Goal: Book appointment/travel/reservation

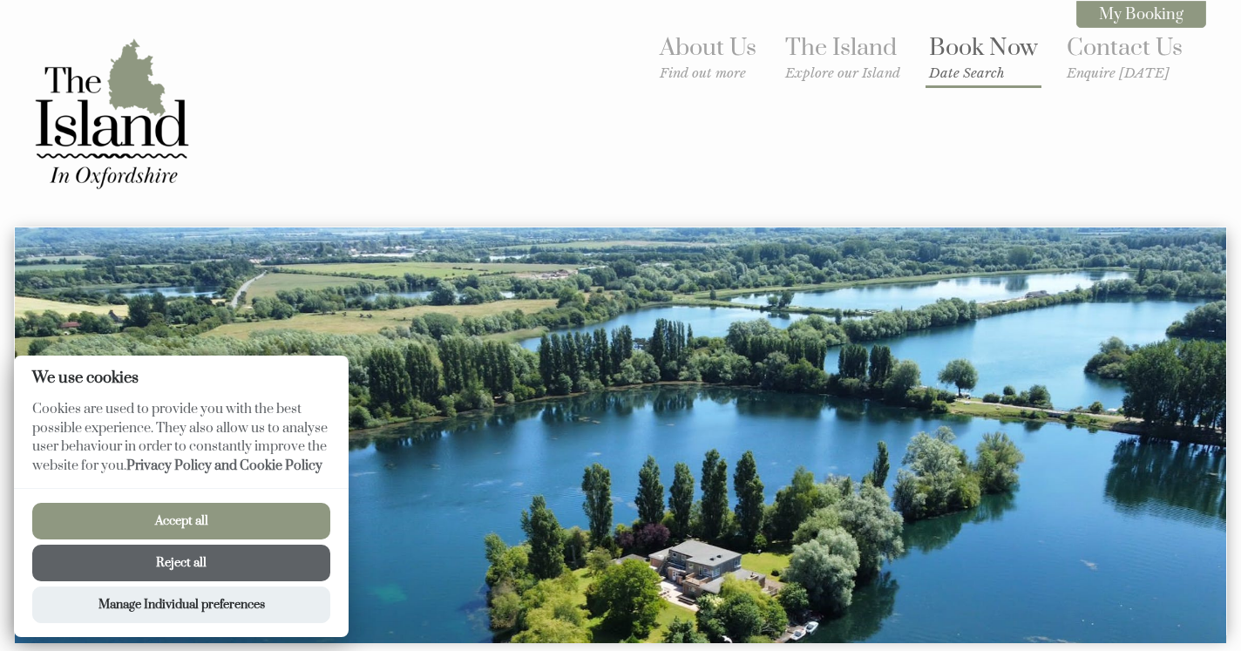
click at [957, 72] on small "Date Search" at bounding box center [983, 73] width 109 height 17
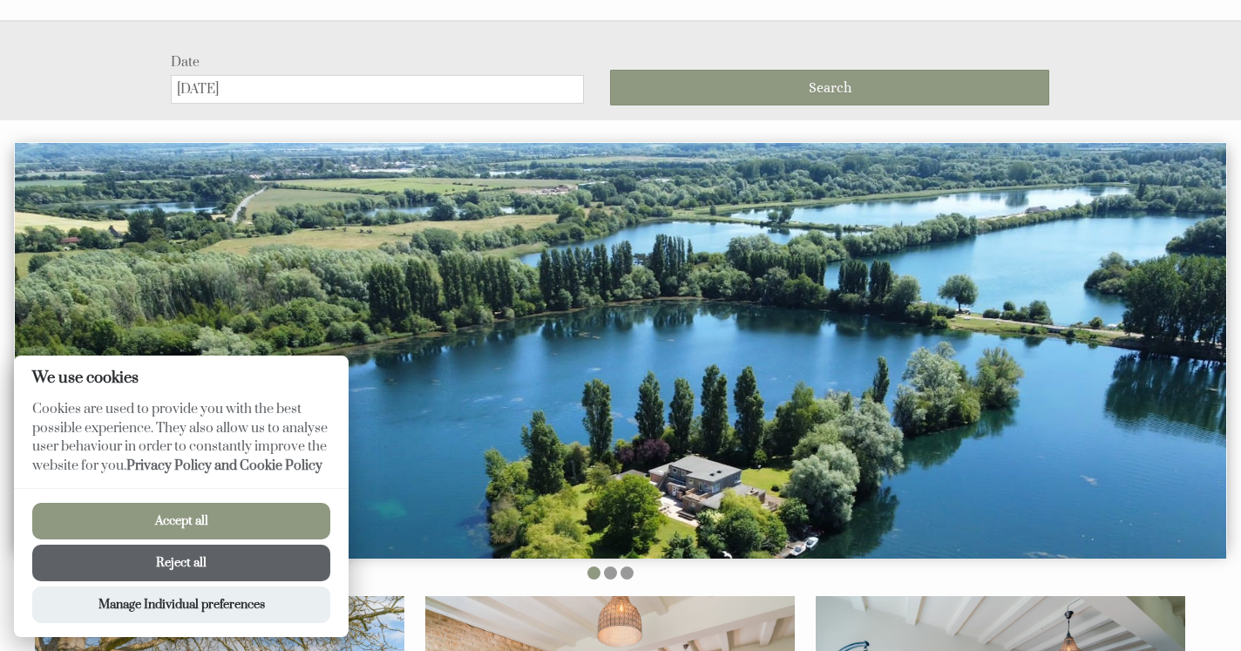
scroll to position [218, 0]
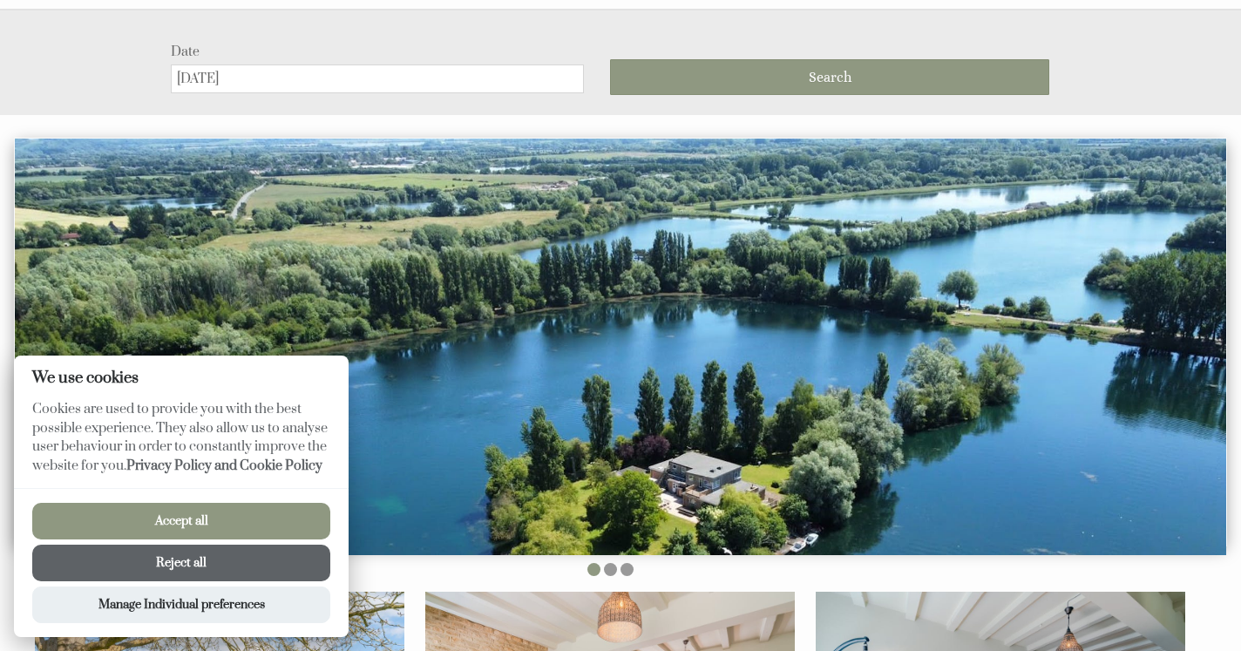
click at [253, 581] on button "Reject all" at bounding box center [181, 563] width 298 height 37
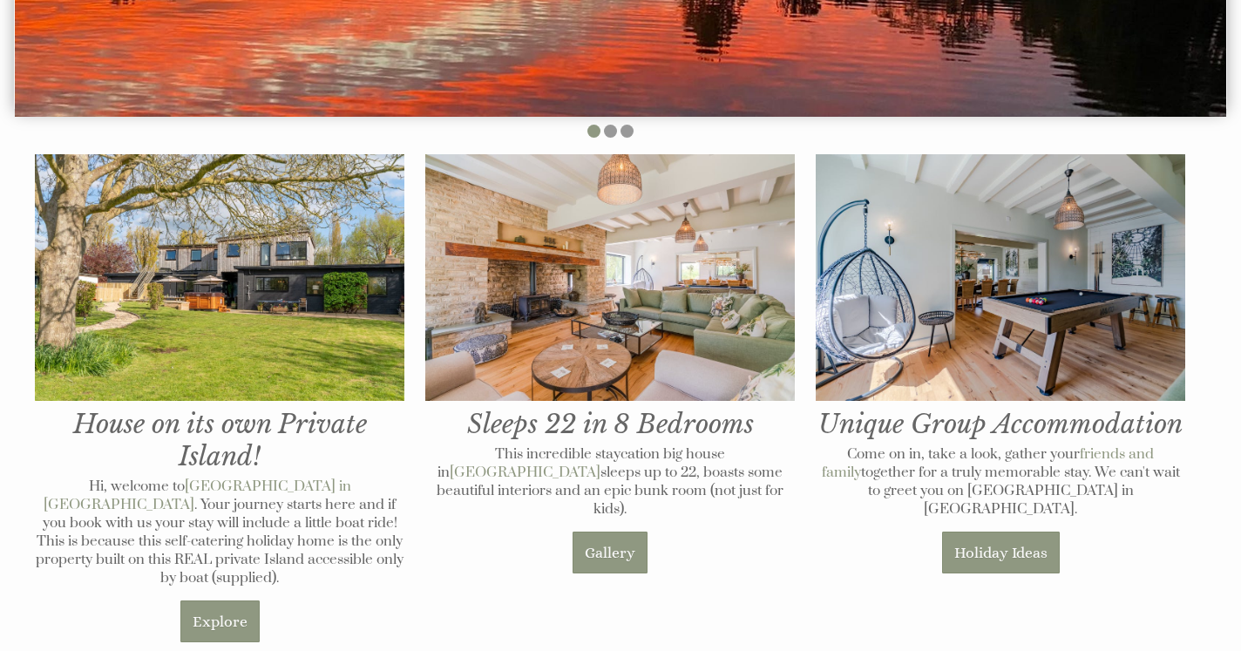
scroll to position [573, 0]
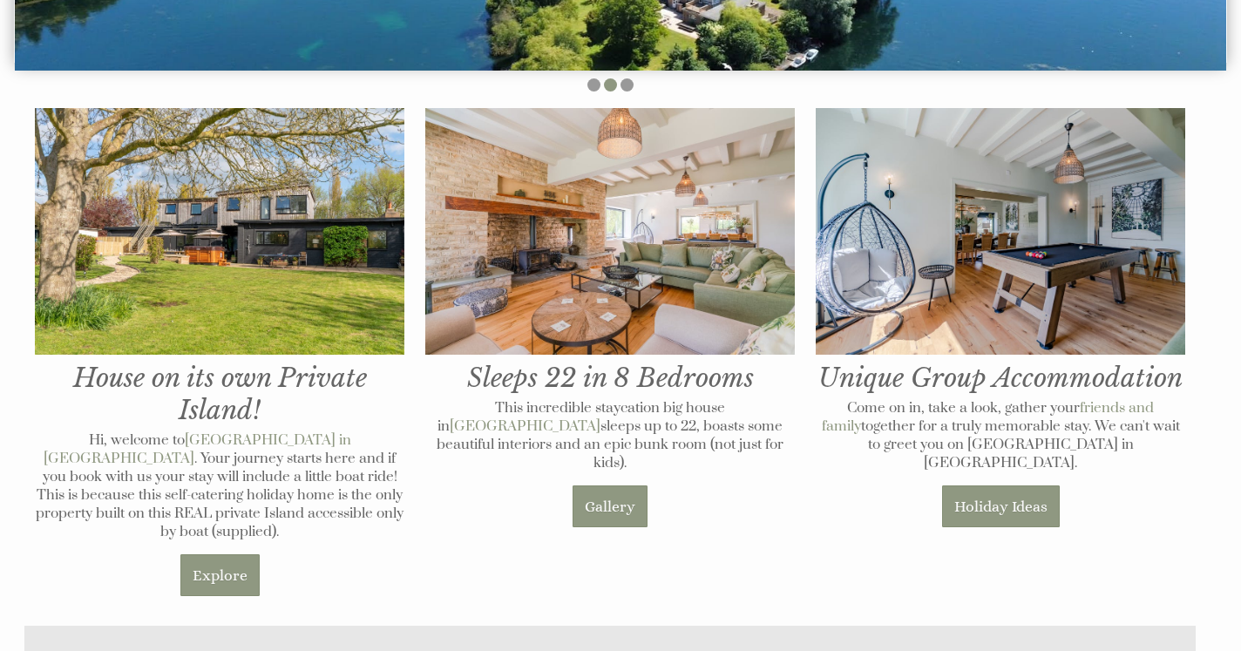
click at [747, 513] on div "House on its own Private Island! Hi, welcome to [GEOGRAPHIC_DATA] in [GEOGRAPHI…" at bounding box center [610, 356] width 1172 height 506
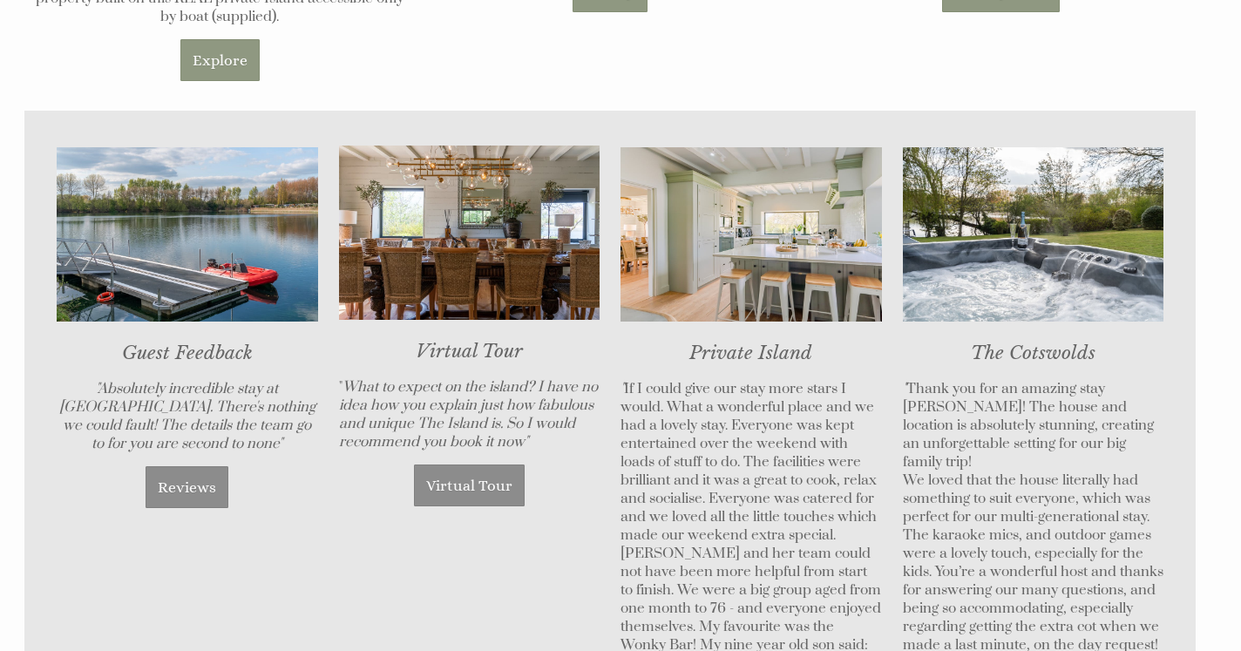
scroll to position [1085, 0]
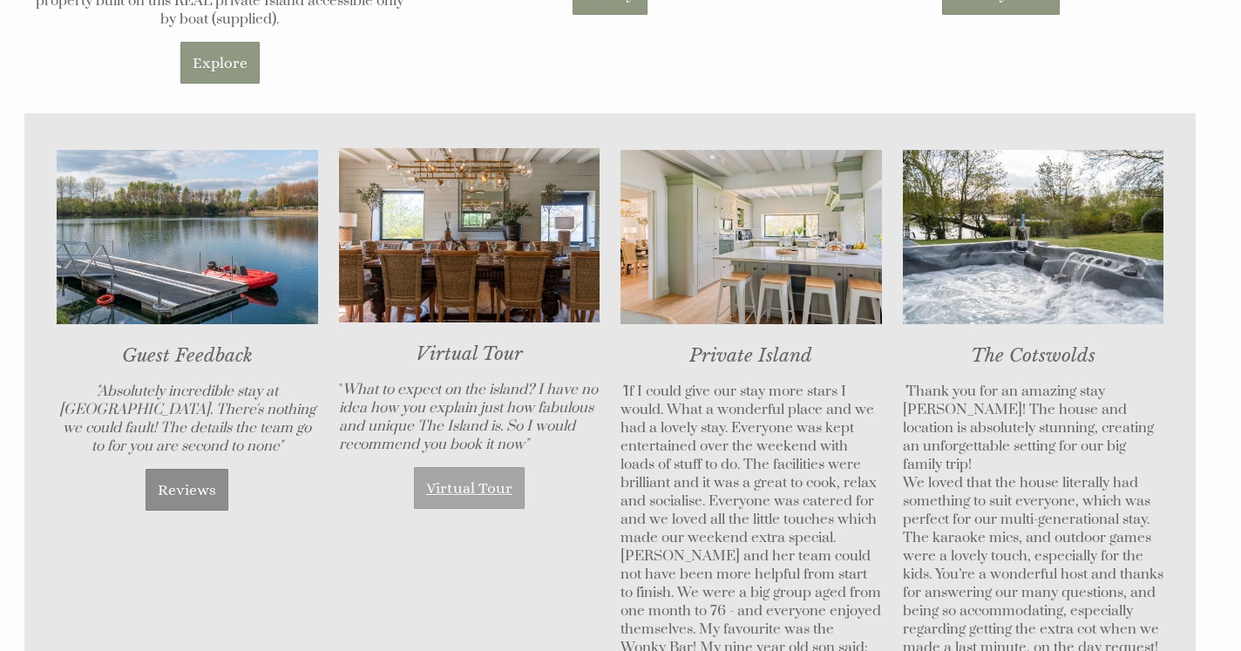
click at [481, 467] on link "Virtual Tour" at bounding box center [469, 488] width 111 height 42
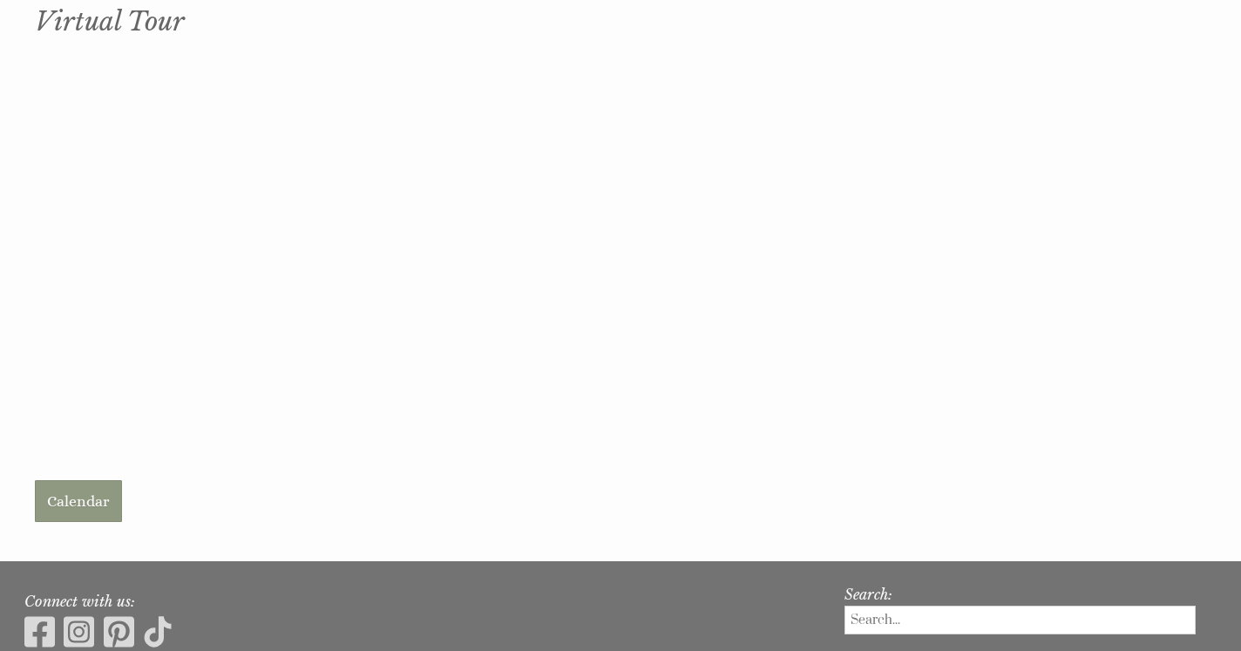
scroll to position [786, 0]
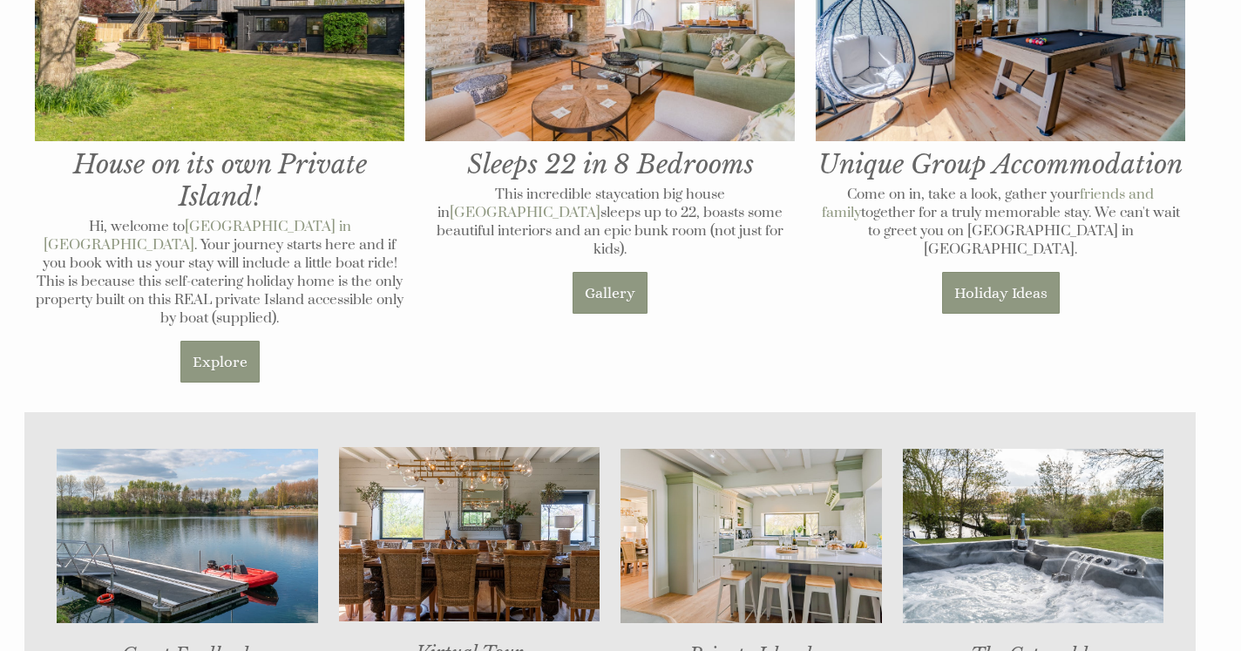
scroll to position [1085, 0]
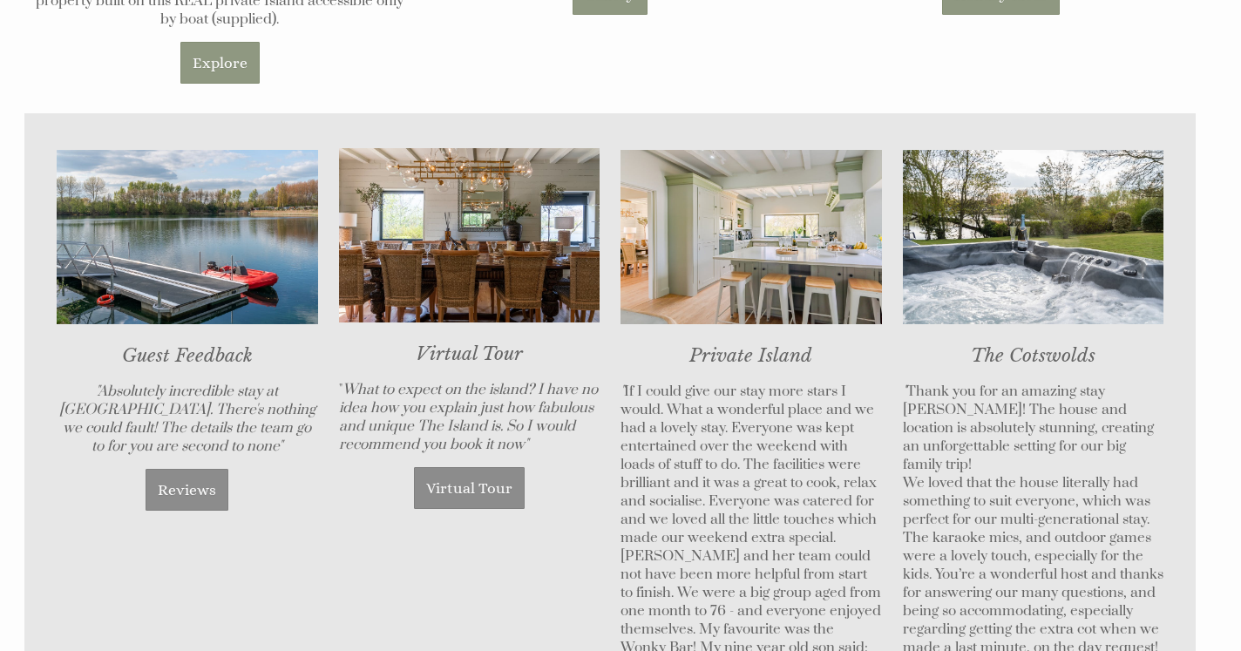
click at [663, 418] on p "" If I could give our stay more stars I would. What a wonderful place and we ha…" at bounding box center [752, 566] width 262 height 366
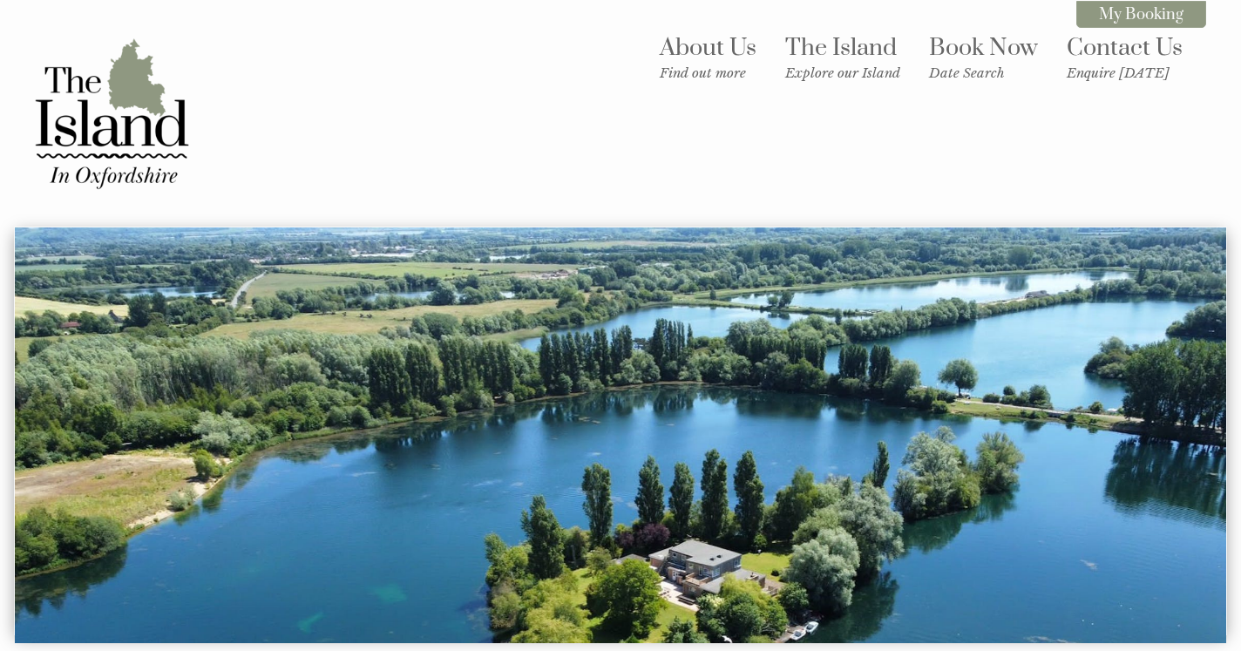
scroll to position [0, 0]
click at [970, 44] on link "Book Now Date Search" at bounding box center [983, 57] width 109 height 48
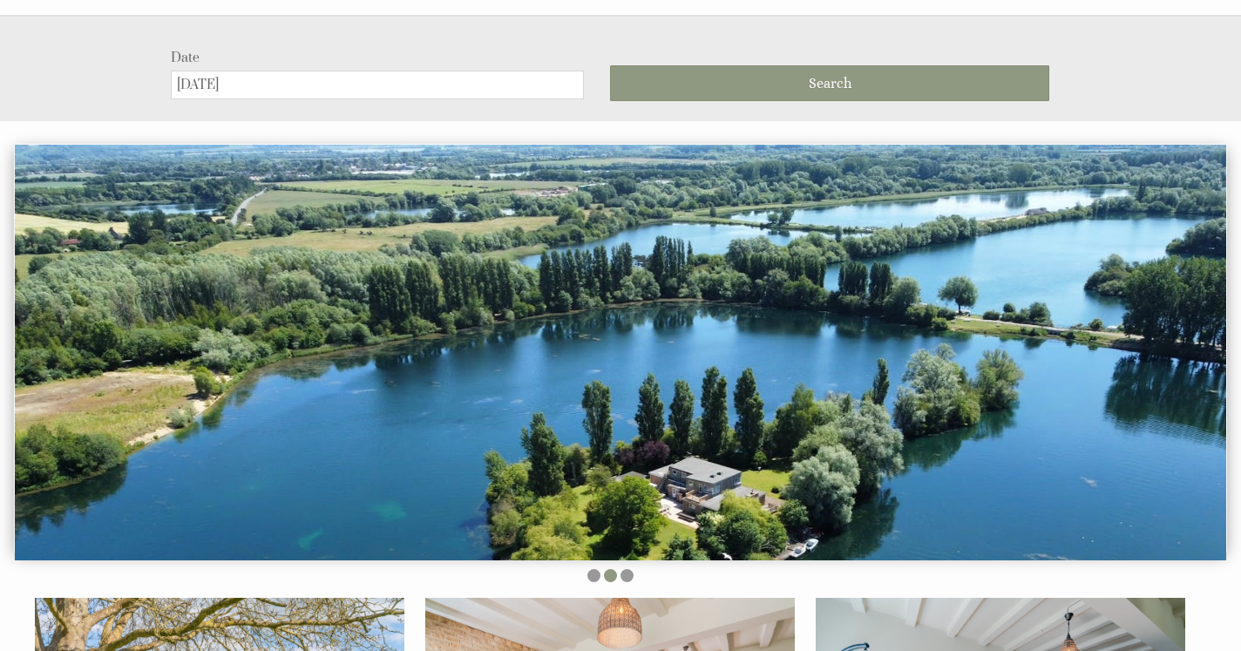
scroll to position [218, 0]
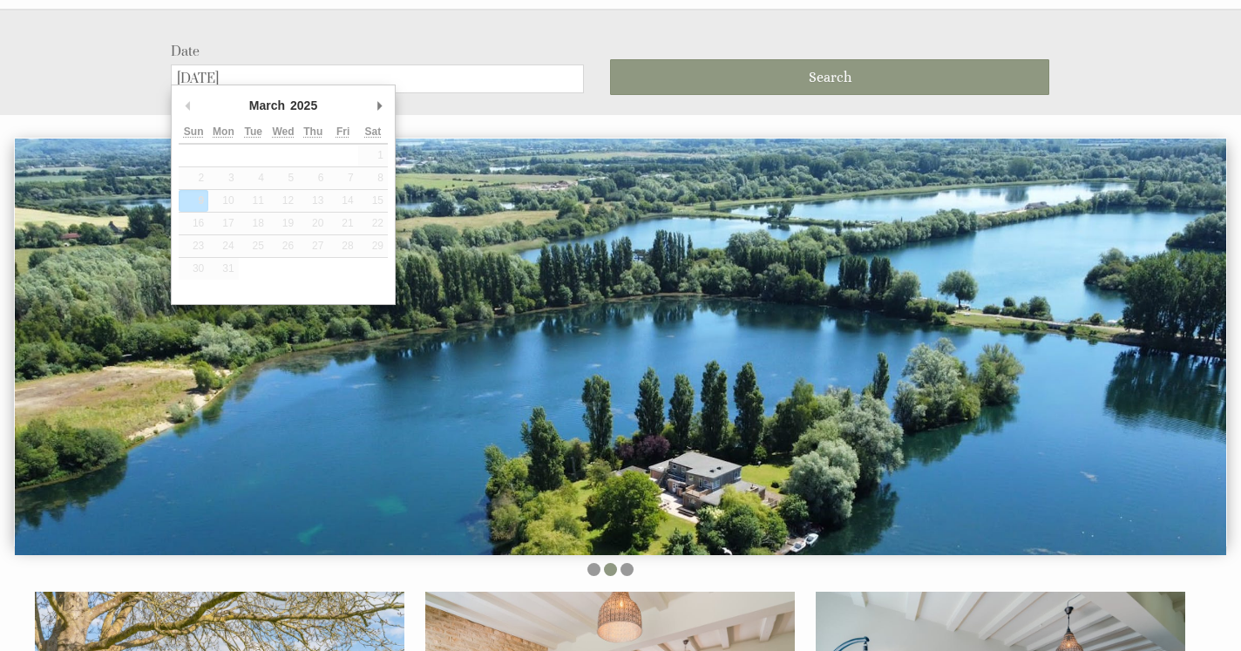
click at [509, 69] on input "[DATE]" at bounding box center [377, 79] width 413 height 29
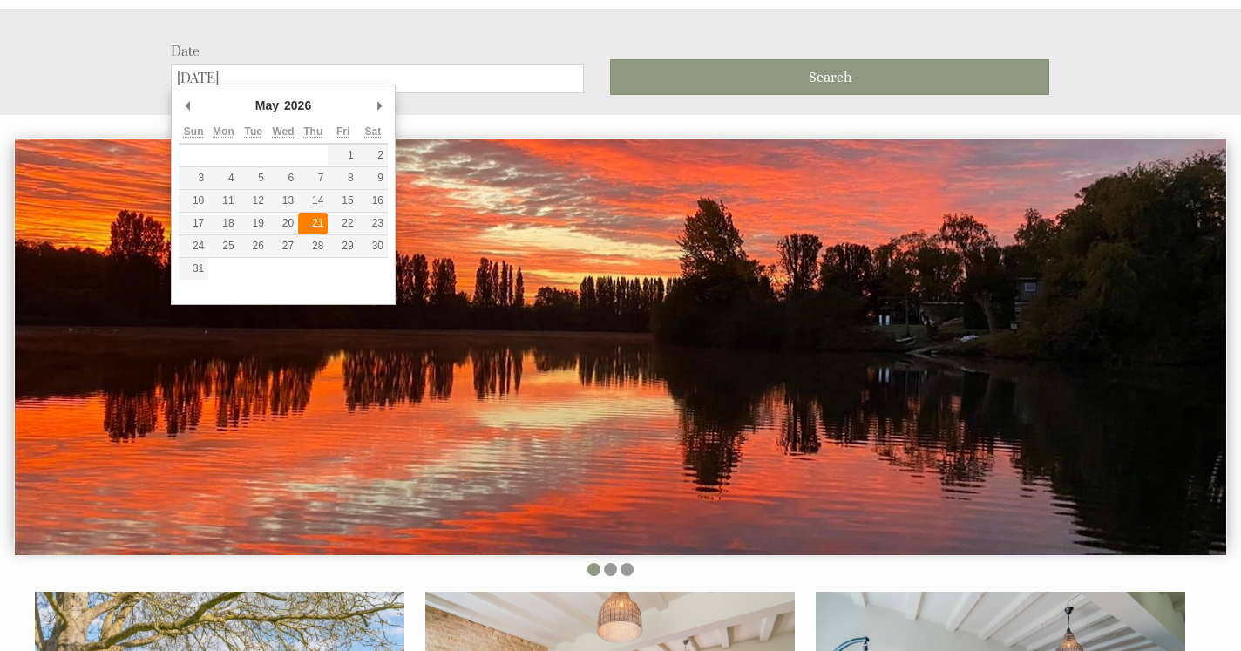
type input "[DATE]"
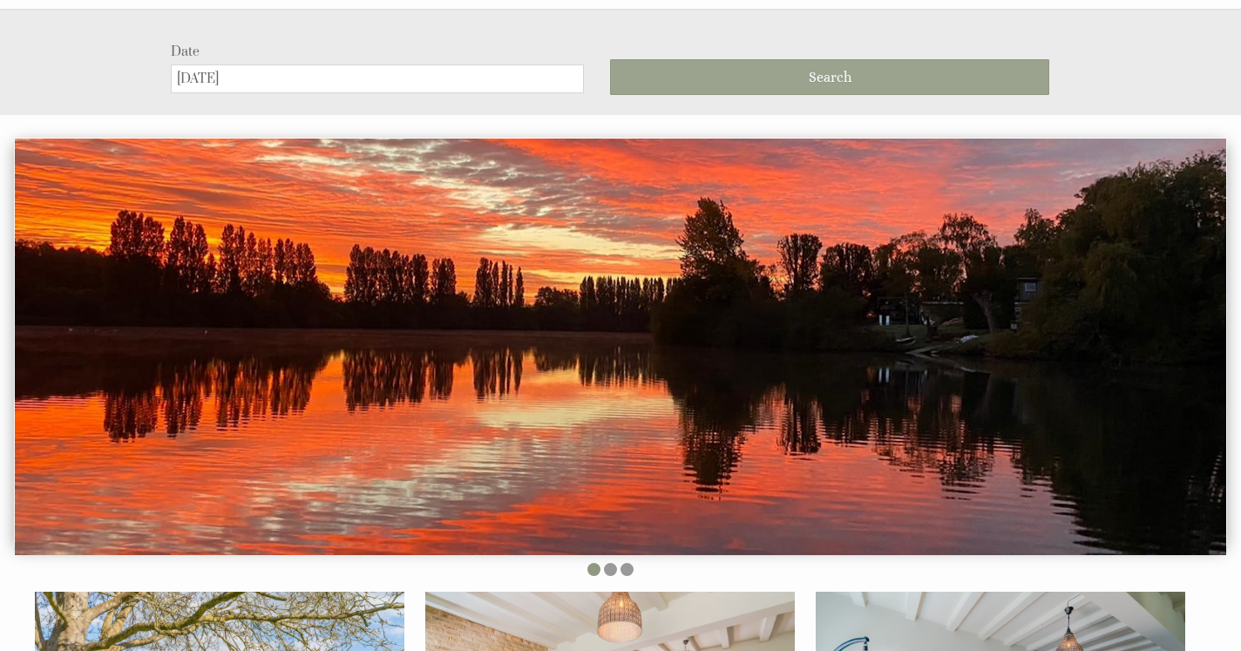
click at [681, 71] on button "Search" at bounding box center [829, 77] width 439 height 36
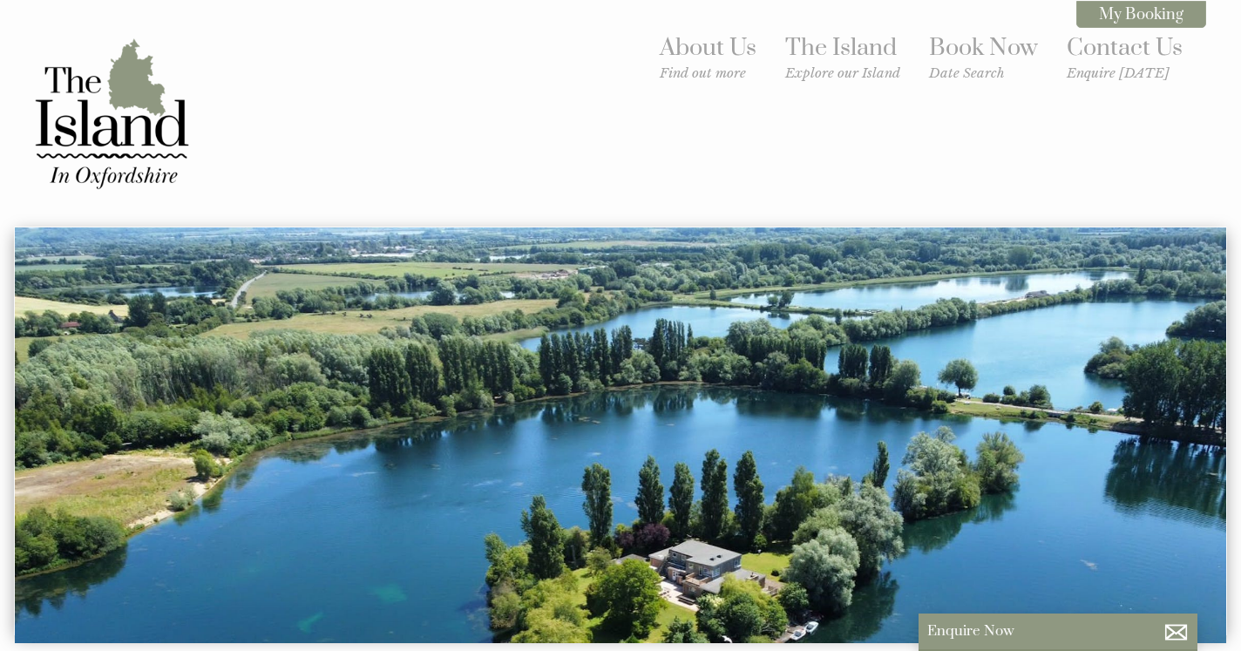
scroll to position [0, 16]
click at [670, 146] on div "About Us Find out more The Island Explore our Island Book Now Date Search Conta…" at bounding box center [610, 113] width 1193 height 174
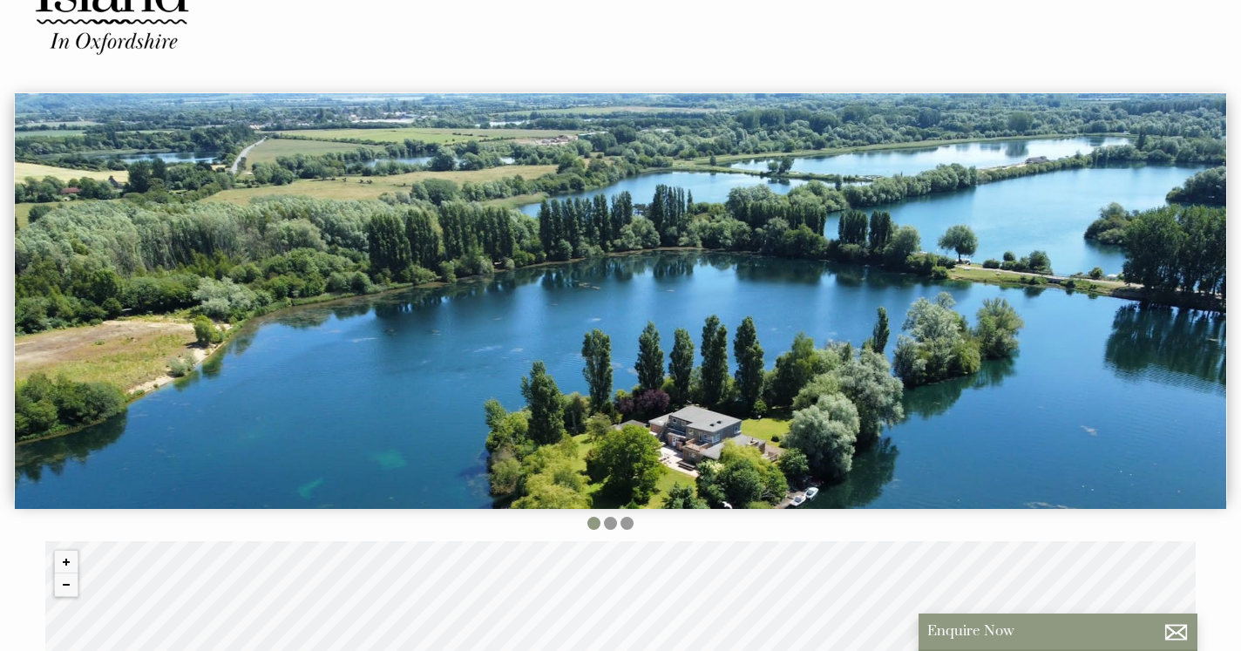
scroll to position [159, 0]
